Goal: Find specific page/section: Find specific page/section

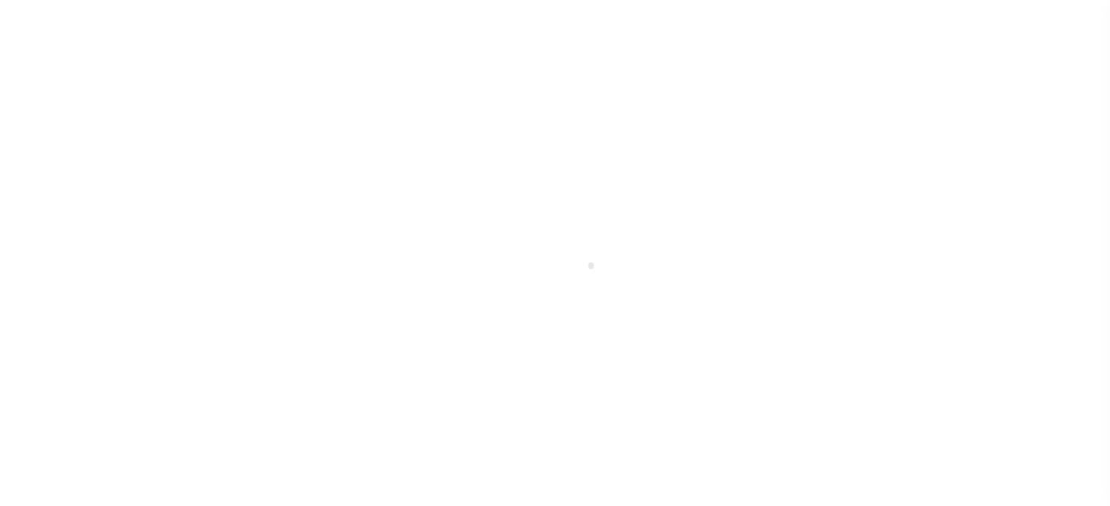
select select "100"
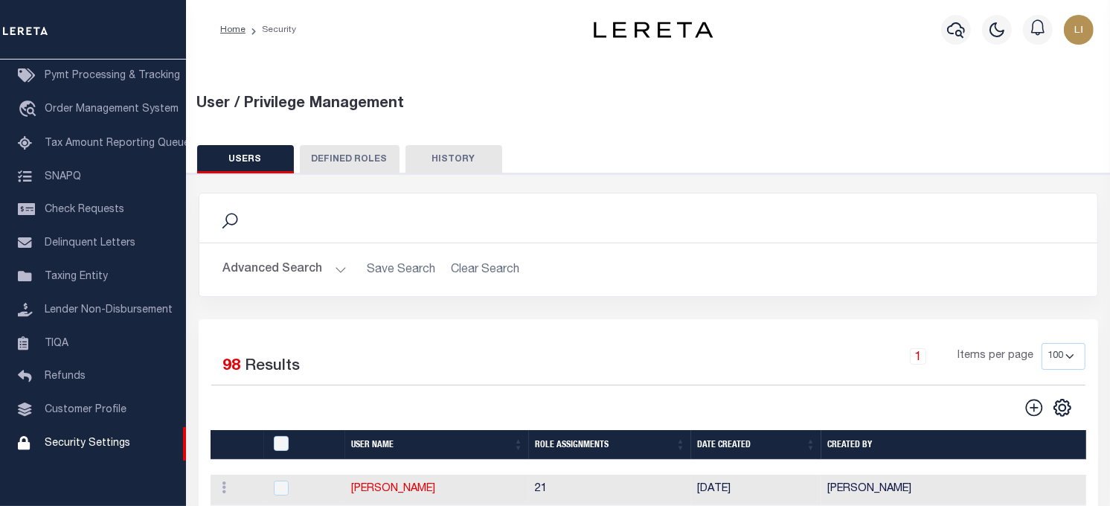
click at [328, 155] on button "DEFINED ROLES" at bounding box center [350, 159] width 100 height 28
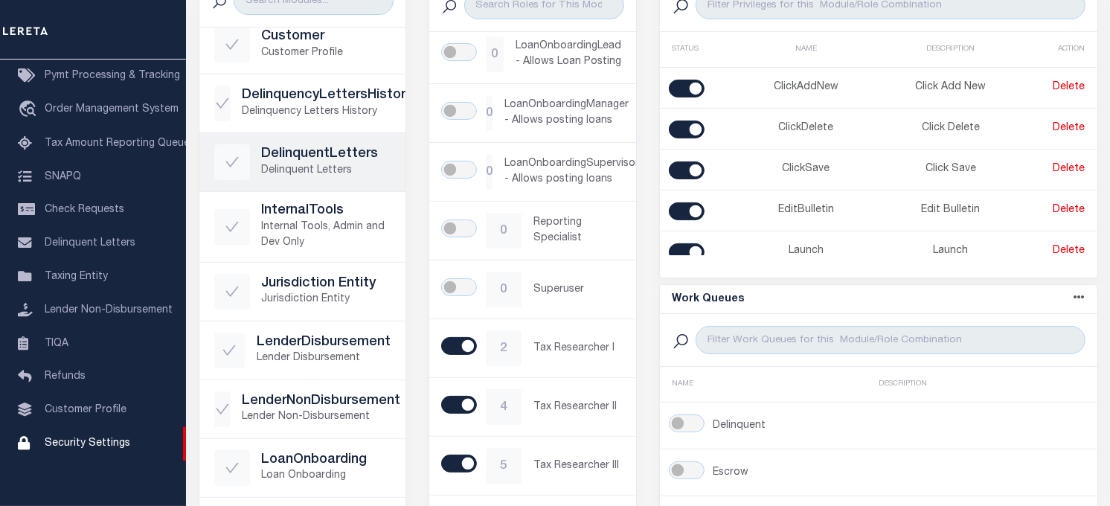
scroll to position [330, 0]
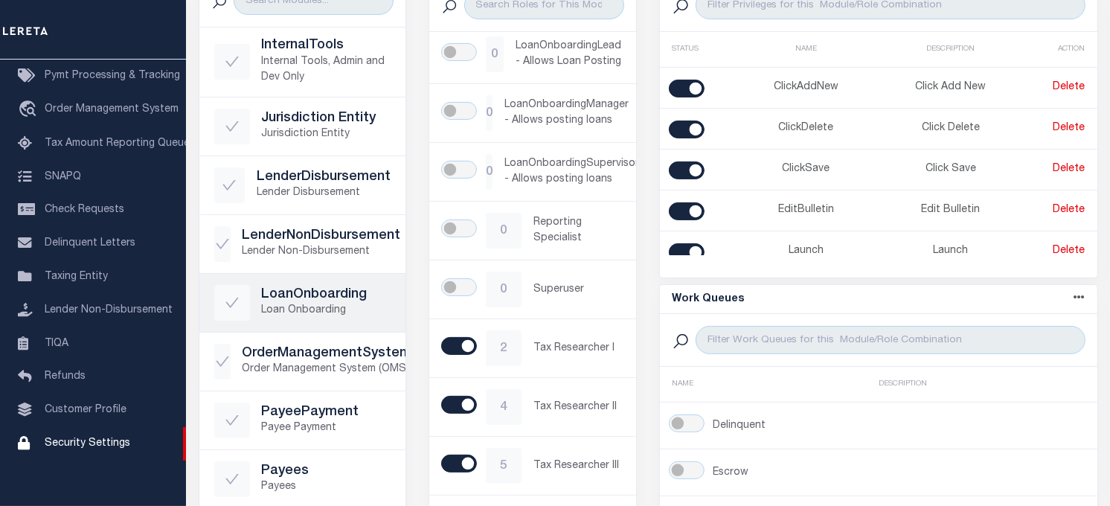
click at [315, 285] on div "LoanOnboarding Loan Onboarding" at bounding box center [302, 303] width 177 height 36
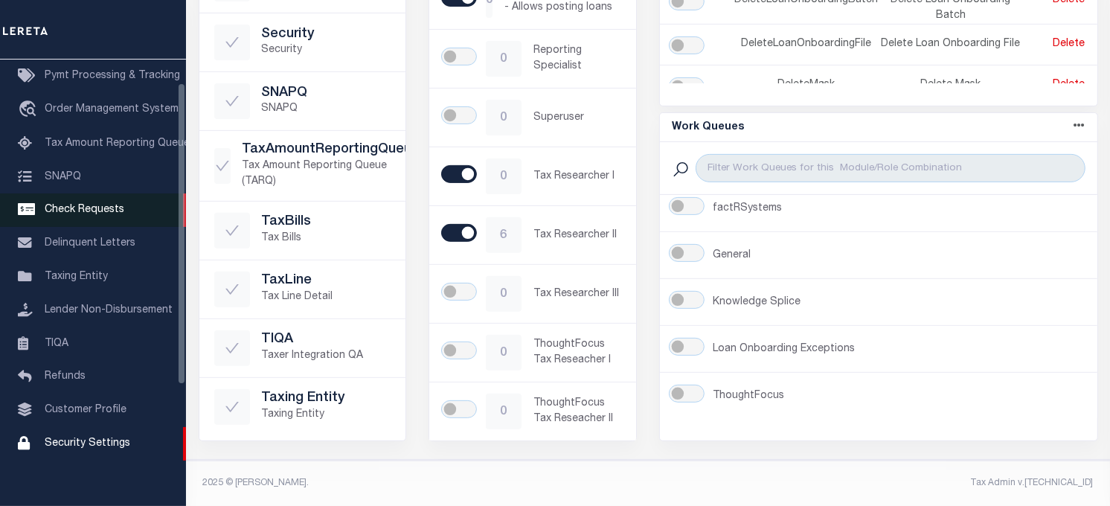
scroll to position [33, 0]
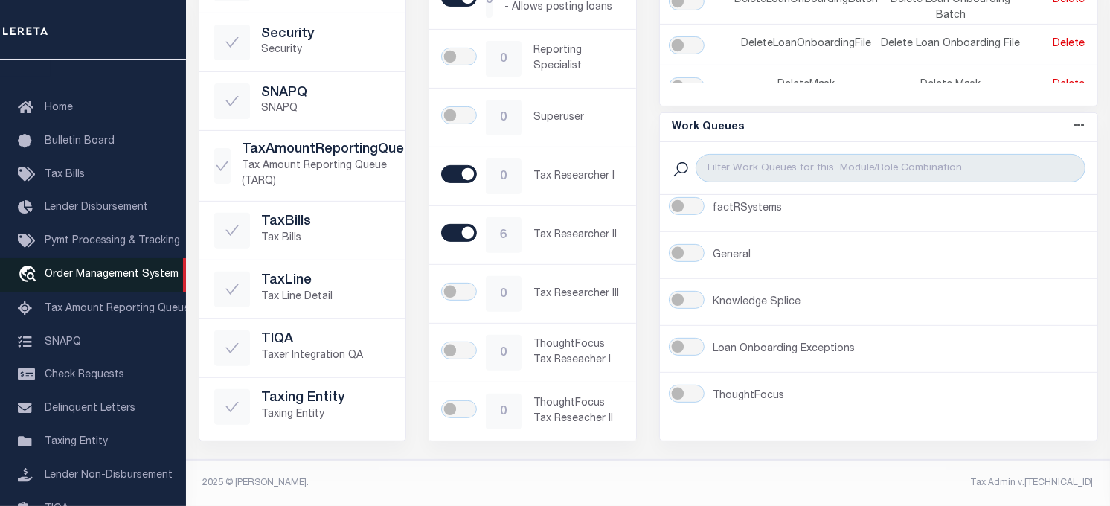
click at [91, 264] on link "travel_explore Order Management System" at bounding box center [93, 275] width 186 height 34
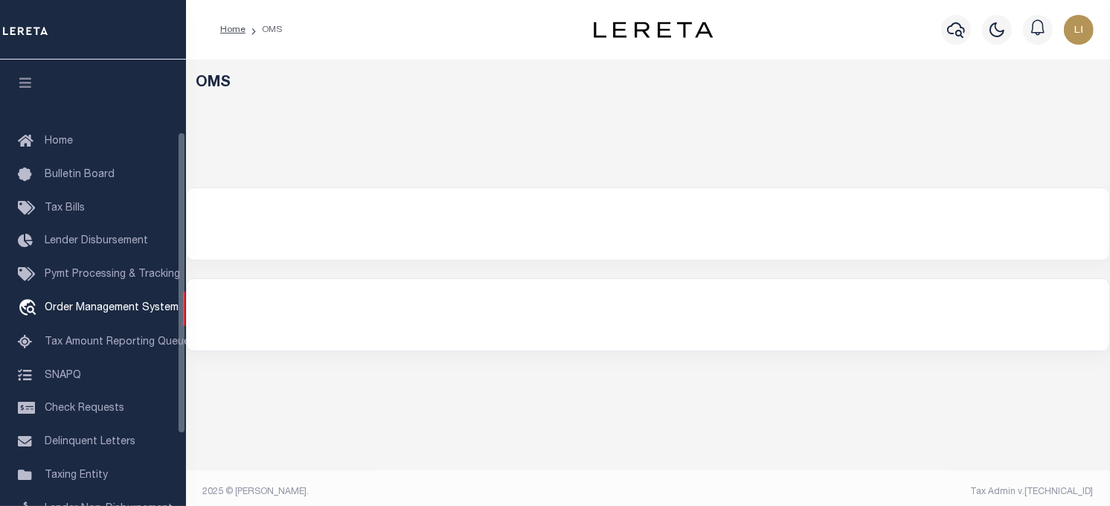
scroll to position [106, 0]
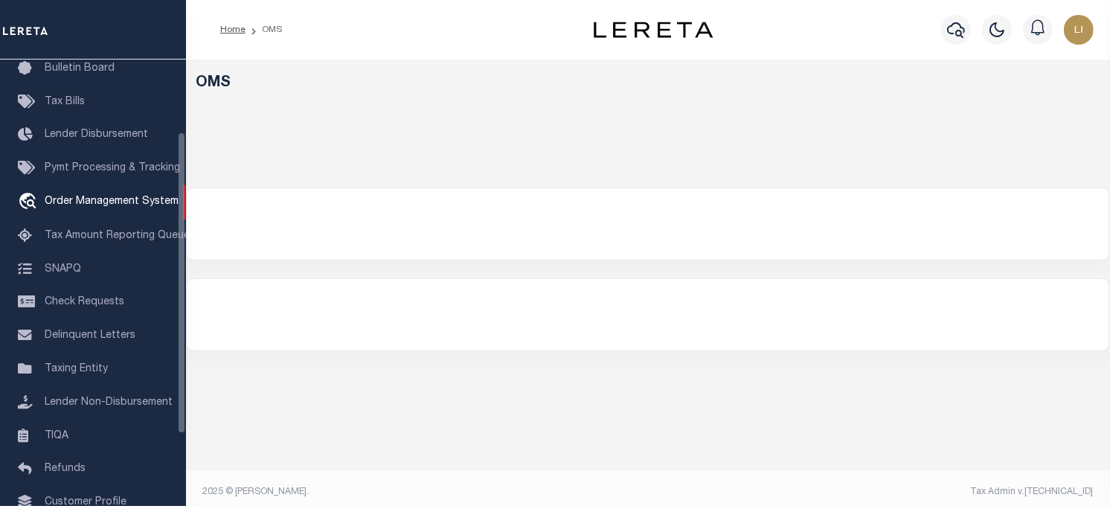
select select "200"
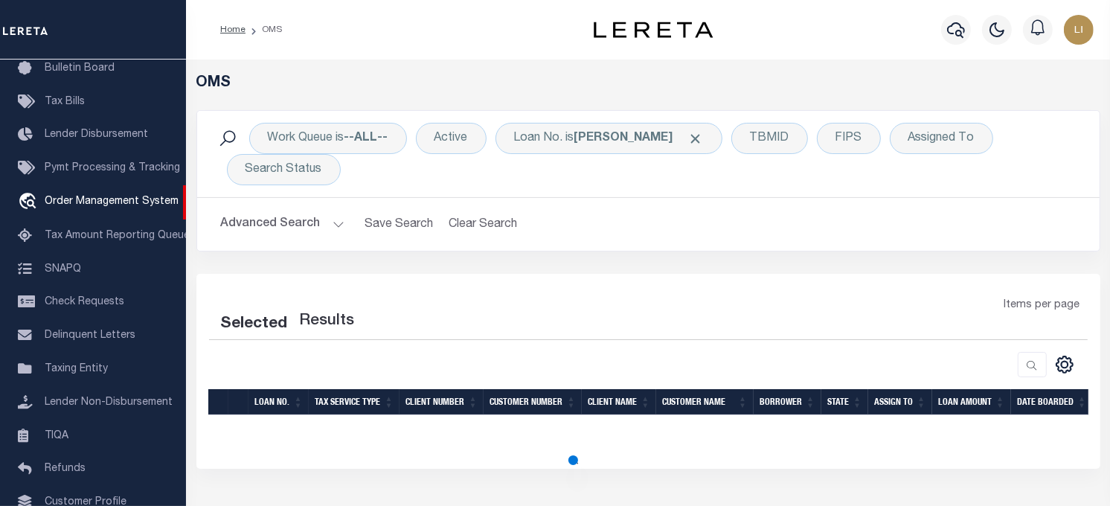
select select "200"
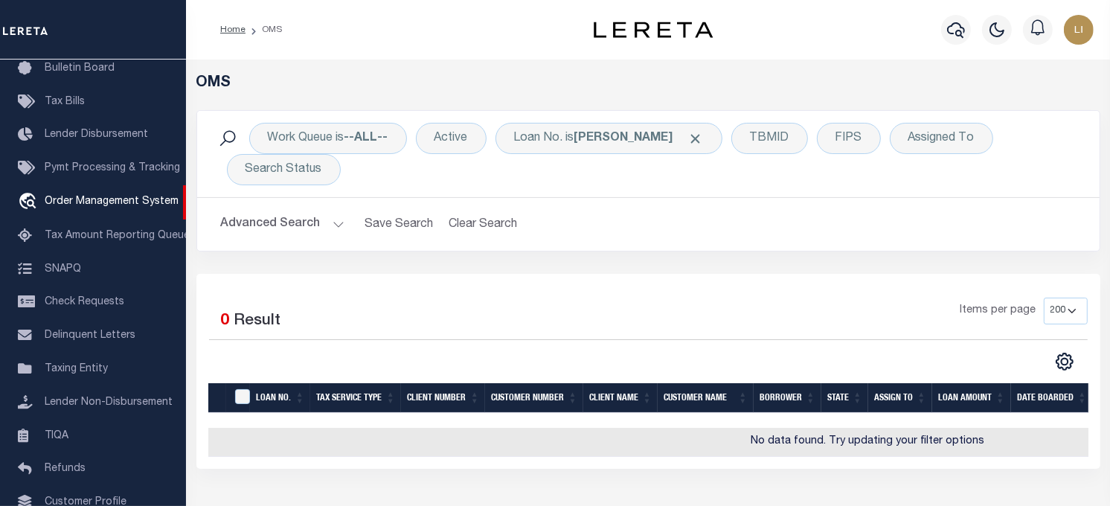
click at [558, 118] on div "Work Queue is --ALL-- Active Loan No. is [PERSON_NAME] TBMID FIPS Assigned To S…" at bounding box center [648, 154] width 902 height 86
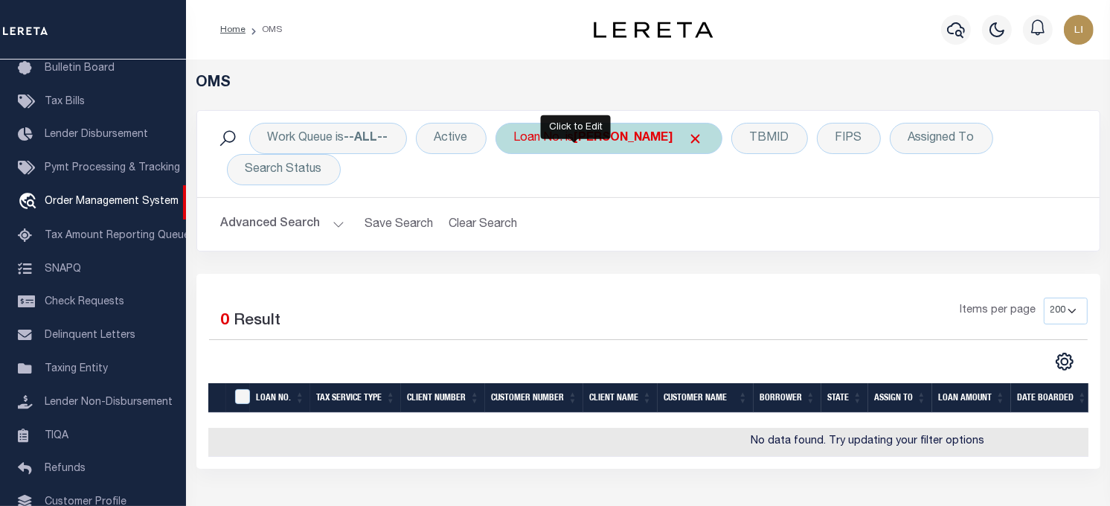
click at [560, 138] on div "Loan No. is [PERSON_NAME]" at bounding box center [608, 138] width 227 height 31
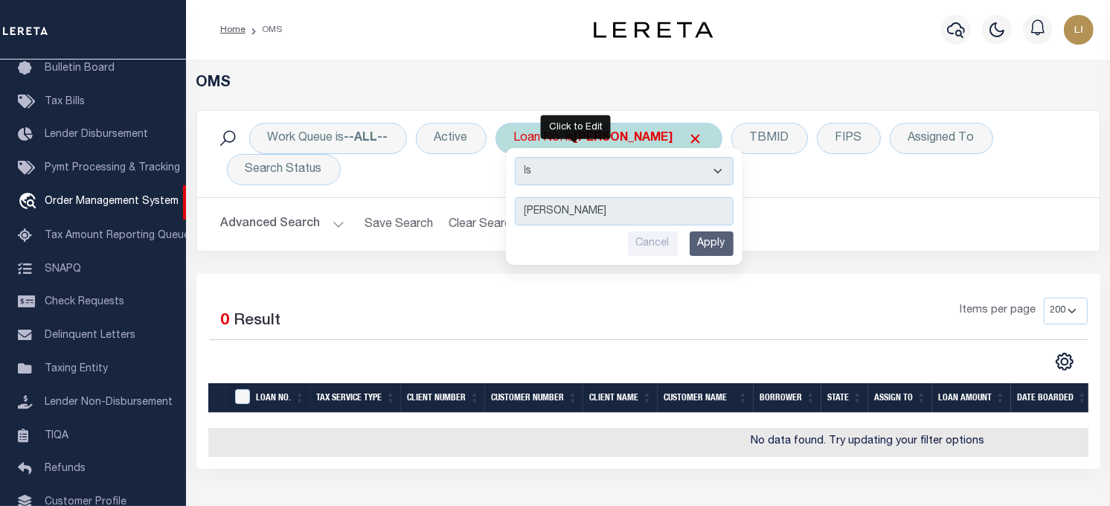
click at [579, 179] on select "Is Contains" at bounding box center [624, 171] width 219 height 28
select select "c"
click at [516, 157] on select "Is Contains" at bounding box center [624, 171] width 219 height 28
click at [717, 234] on input "Apply" at bounding box center [711, 243] width 44 height 25
